Goal: Task Accomplishment & Management: Complete application form

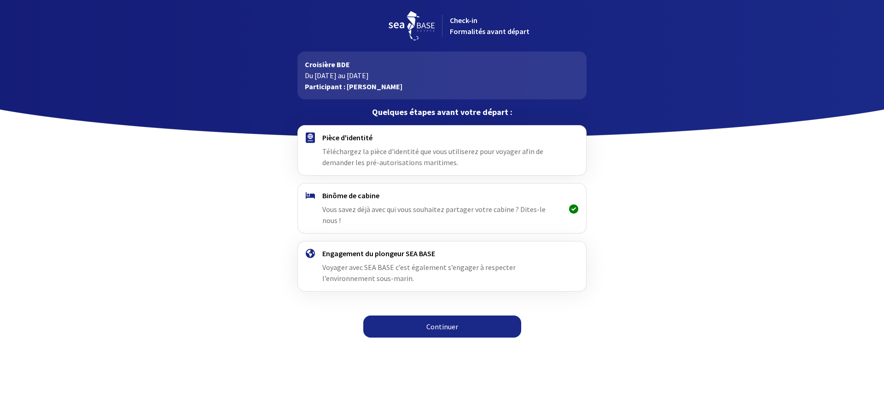
click at [456, 319] on link "Continuer" at bounding box center [442, 327] width 158 height 22
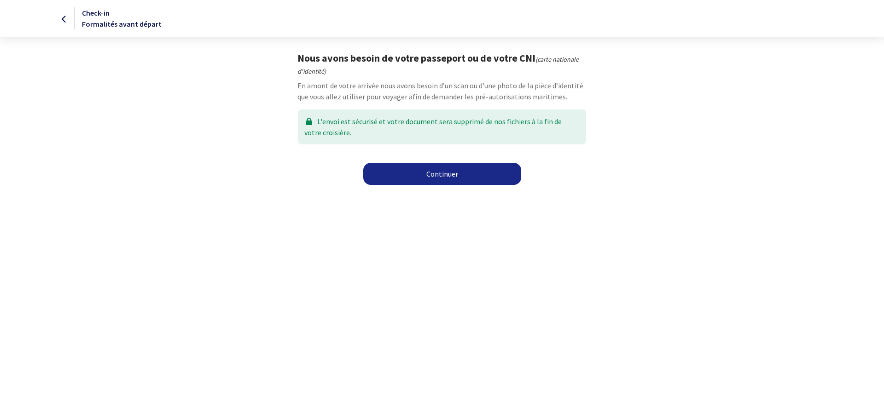
click at [447, 178] on link "Continuer" at bounding box center [442, 174] width 158 height 22
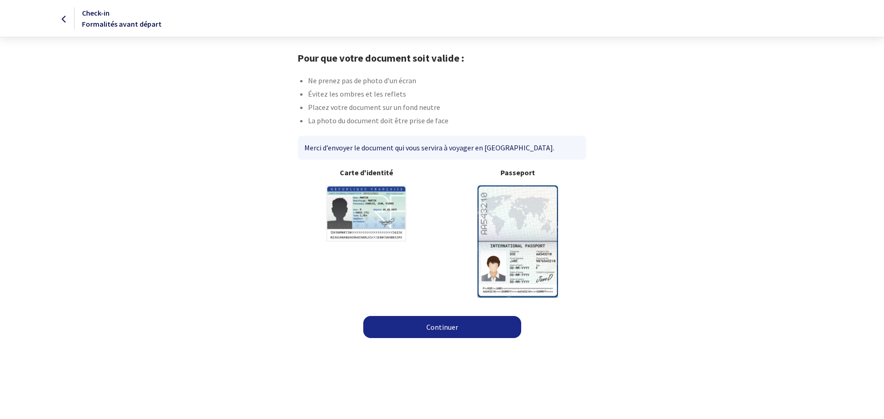
click at [440, 328] on link "Continuer" at bounding box center [442, 327] width 158 height 22
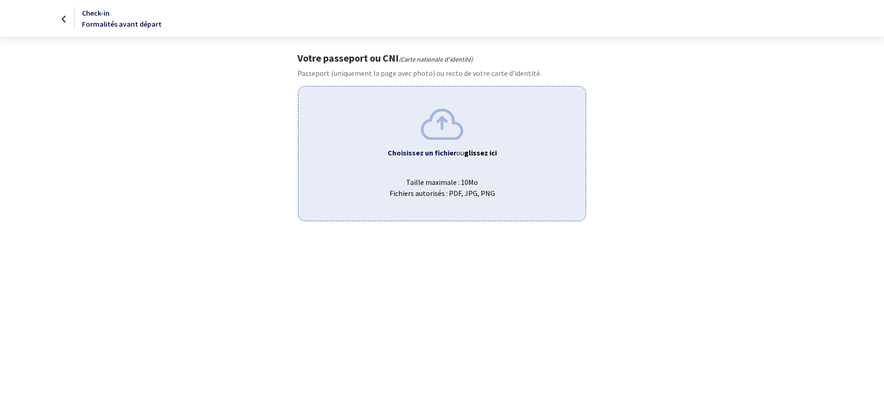
click at [423, 150] on b "Choisissez un fichier" at bounding box center [422, 152] width 69 height 9
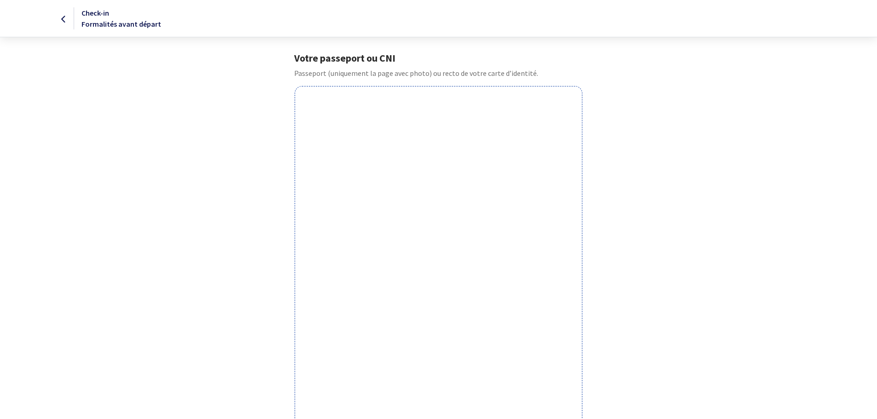
drag, startPoint x: 132, startPoint y: 79, endPoint x: 100, endPoint y: 38, distance: 52.2
click at [132, 79] on form "Votre passeport ou CNI Passeport (uniquement la page avec photo) ou recto de vo…" at bounding box center [438, 336] width 877 height 569
click at [67, 27] on div "Check-in Formalités avant départ" at bounding box center [438, 18] width 876 height 22
click at [64, 19] on icon at bounding box center [63, 19] width 5 height 0
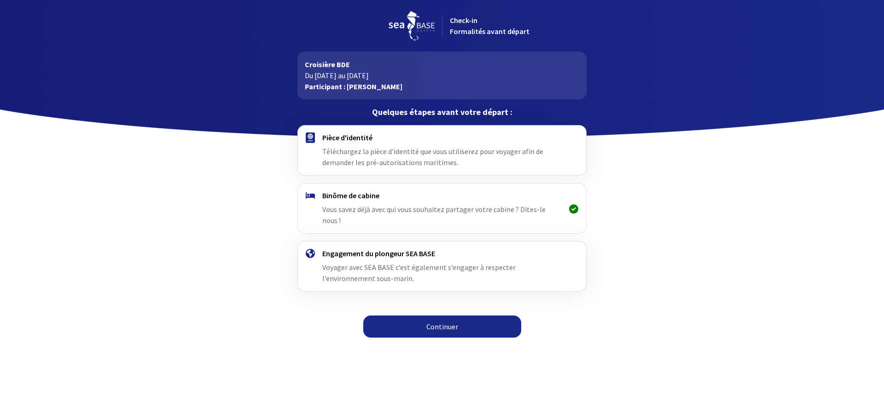
click at [441, 324] on link "Continuer" at bounding box center [442, 327] width 158 height 22
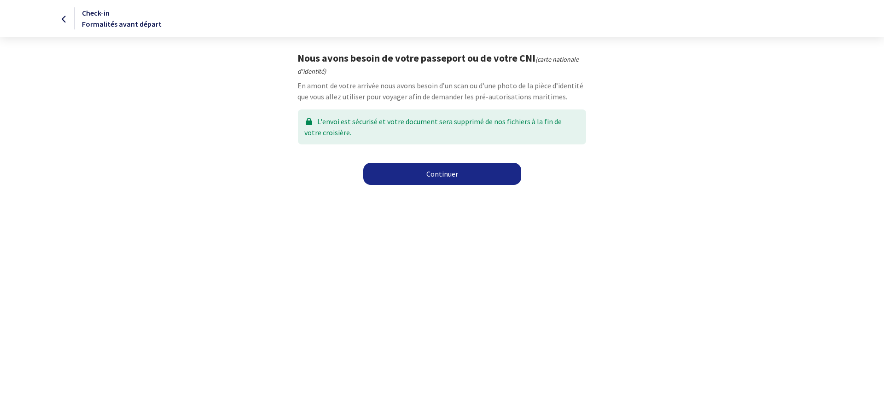
click at [434, 170] on link "Continuer" at bounding box center [442, 174] width 158 height 22
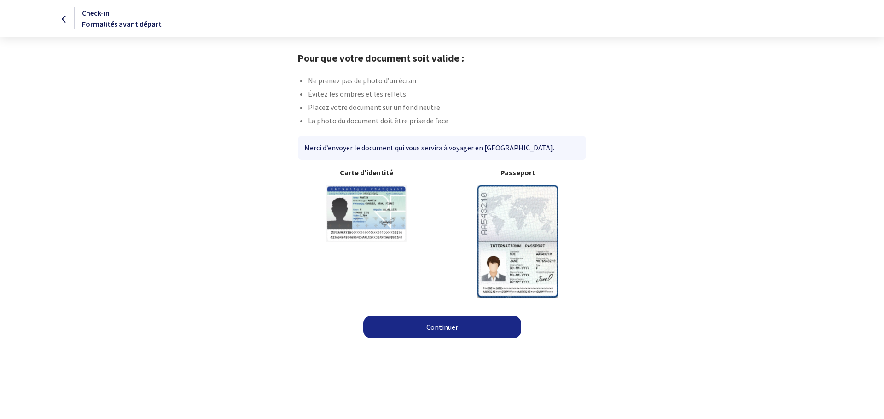
click at [414, 330] on link "Continuer" at bounding box center [442, 327] width 158 height 22
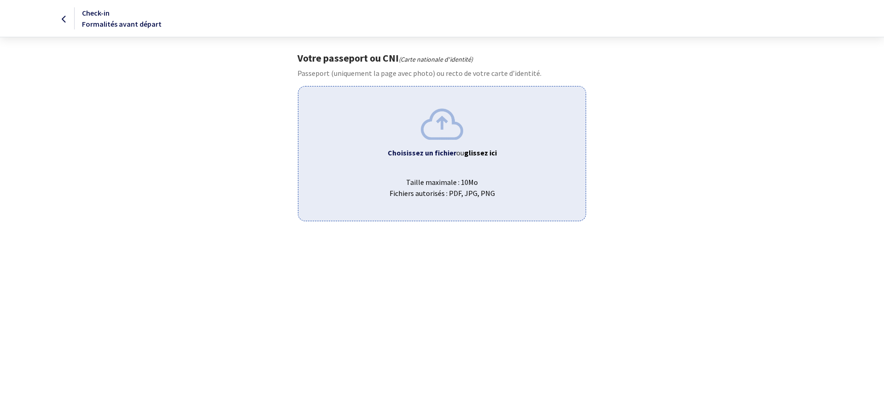
click at [438, 141] on div "Choisissez un fichier ou glissez ici Taille maximale : 10Mo Fichiers autorisés …" at bounding box center [442, 153] width 288 height 135
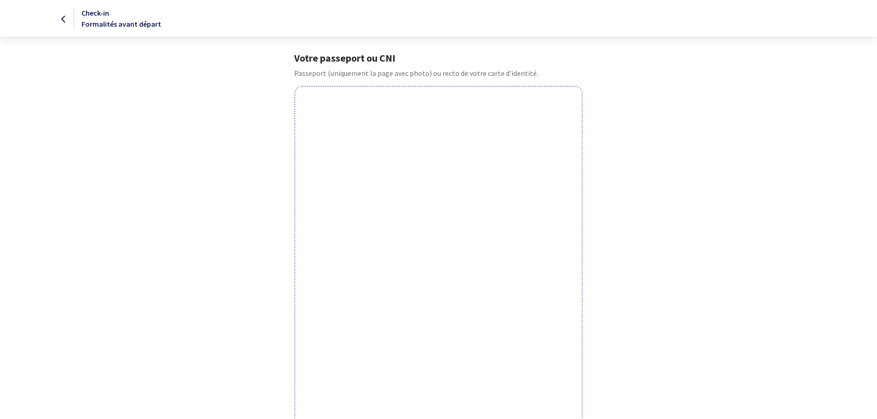
scroll to position [202, 0]
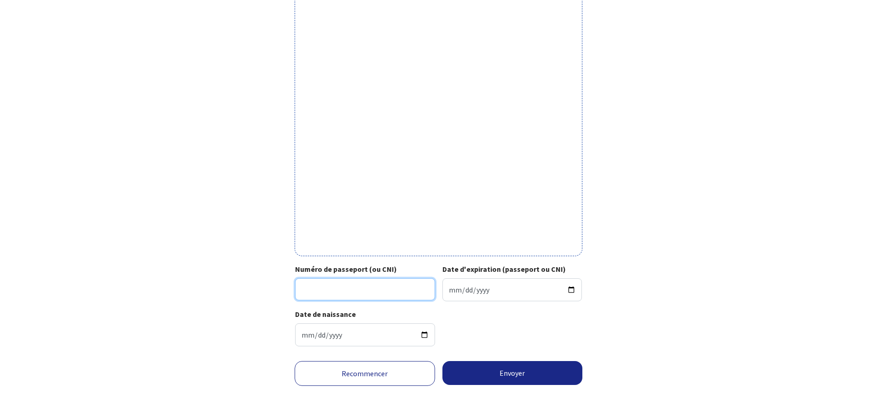
click at [359, 280] on input "Numéro de passeport (ou CNI)" at bounding box center [365, 289] width 140 height 22
click at [475, 286] on input "Date d'expiration (passeport ou CNI)" at bounding box center [512, 289] width 140 height 23
click at [447, 288] on input "Date d'expiration (passeport ou CNI)" at bounding box center [512, 289] width 140 height 23
click at [388, 296] on input "23DI654401" at bounding box center [365, 289] width 140 height 22
type input "23DI65440"
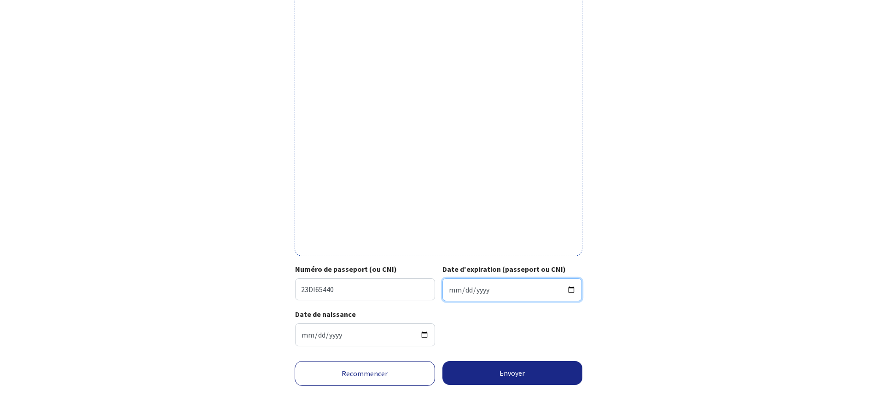
click at [446, 288] on input "Date d'expiration (passeport ou CNI)" at bounding box center [512, 289] width 140 height 23
type input "2033-04-14"
click at [518, 376] on button "Envoyer" at bounding box center [512, 373] width 140 height 24
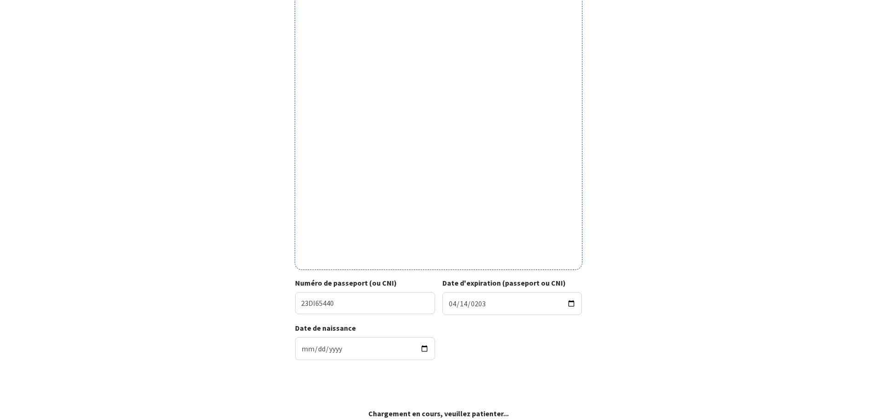
scroll to position [188, 0]
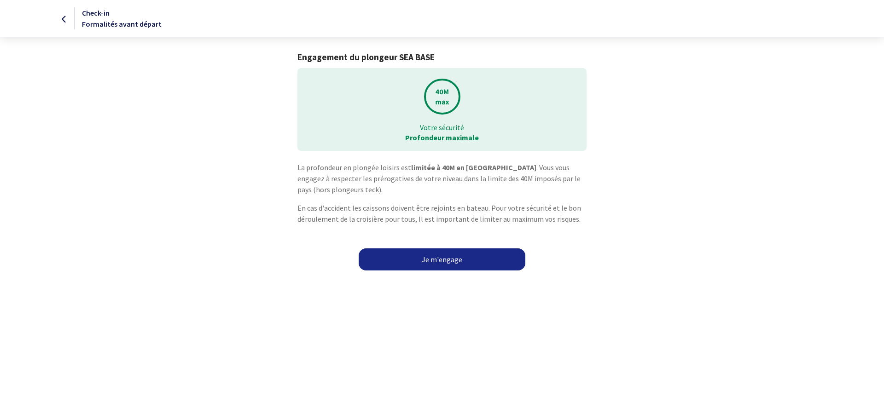
click at [436, 258] on link "Je m'engage" at bounding box center [442, 260] width 167 height 22
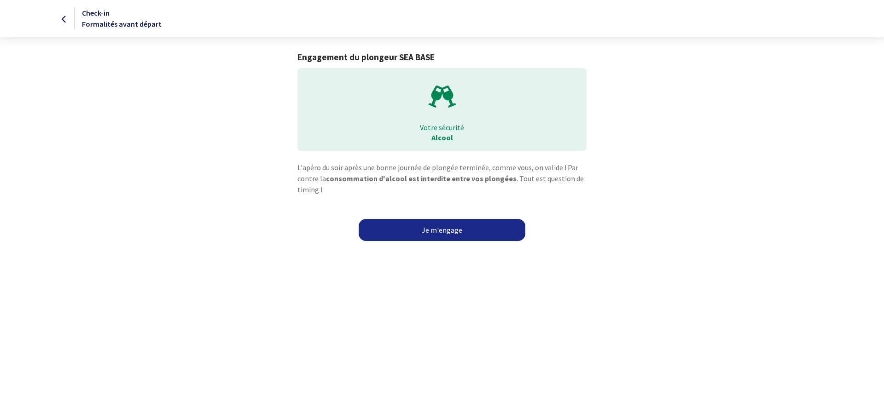
click at [445, 230] on link "Je m'engage" at bounding box center [442, 230] width 167 height 22
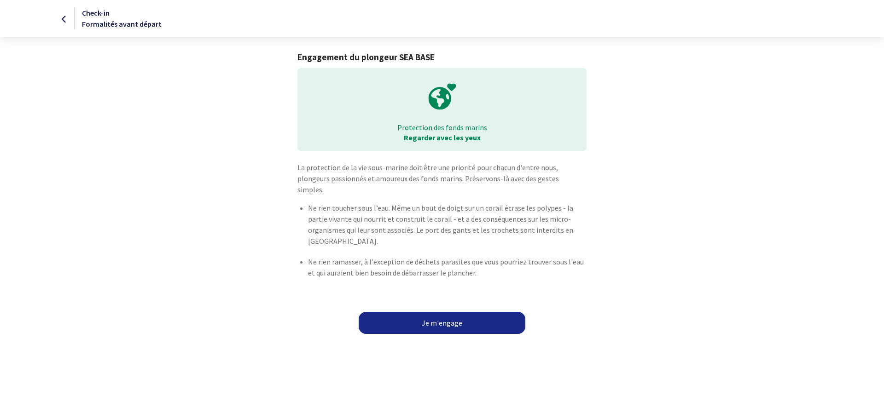
click at [434, 314] on link "Je m'engage" at bounding box center [442, 323] width 167 height 22
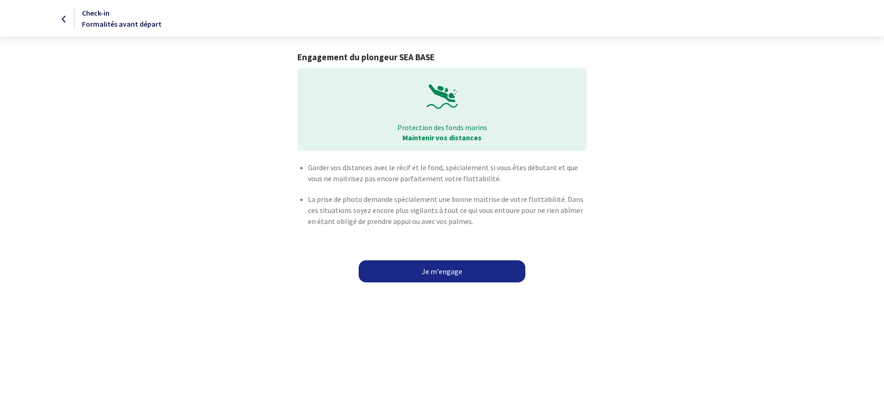
click at [449, 275] on link "Je m'engage" at bounding box center [442, 271] width 167 height 22
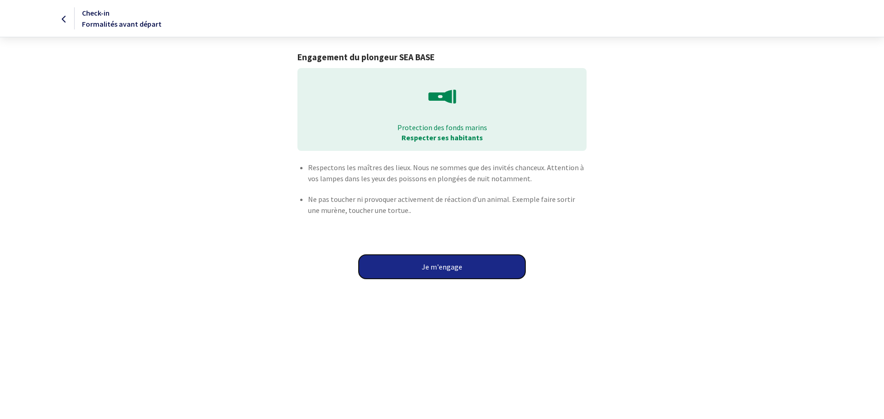
click at [444, 268] on button "Je m'engage" at bounding box center [442, 267] width 167 height 24
